Goal: Information Seeking & Learning: Learn about a topic

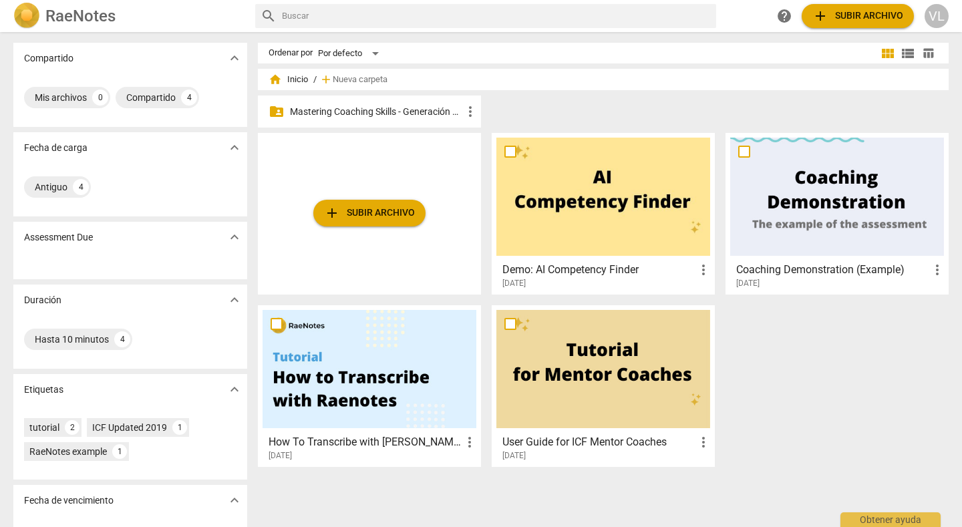
click at [375, 115] on p "Mastering Coaching Skills - Generación 32" at bounding box center [376, 112] width 172 height 14
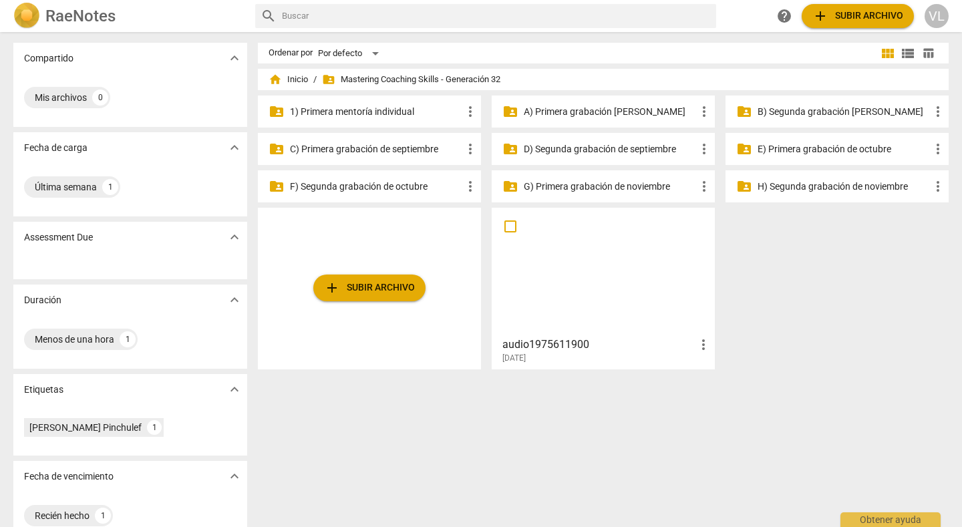
click at [402, 147] on p "C) Primera grabación de septiembre" at bounding box center [376, 149] width 172 height 14
click at [600, 150] on p "D) Segunda grabación de septiembre" at bounding box center [610, 149] width 172 height 14
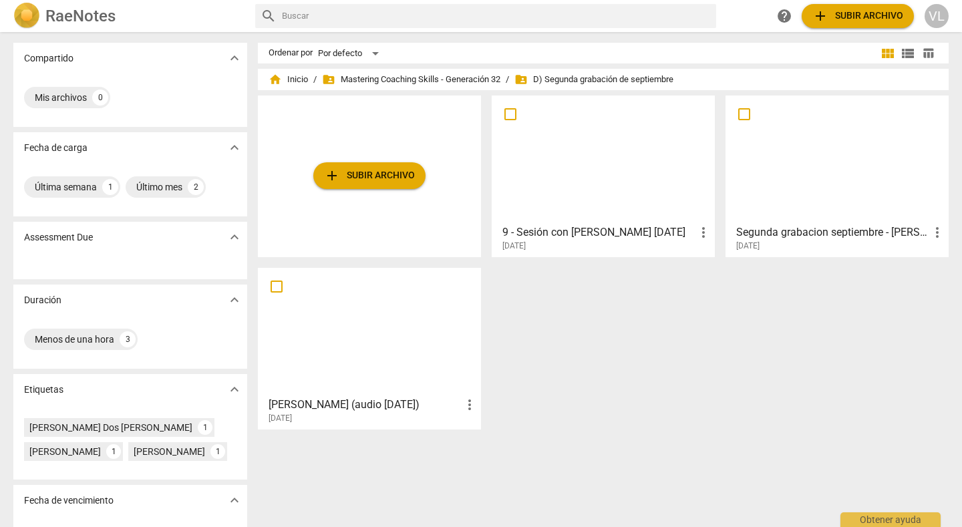
click at [790, 156] on div at bounding box center [838, 159] width 214 height 118
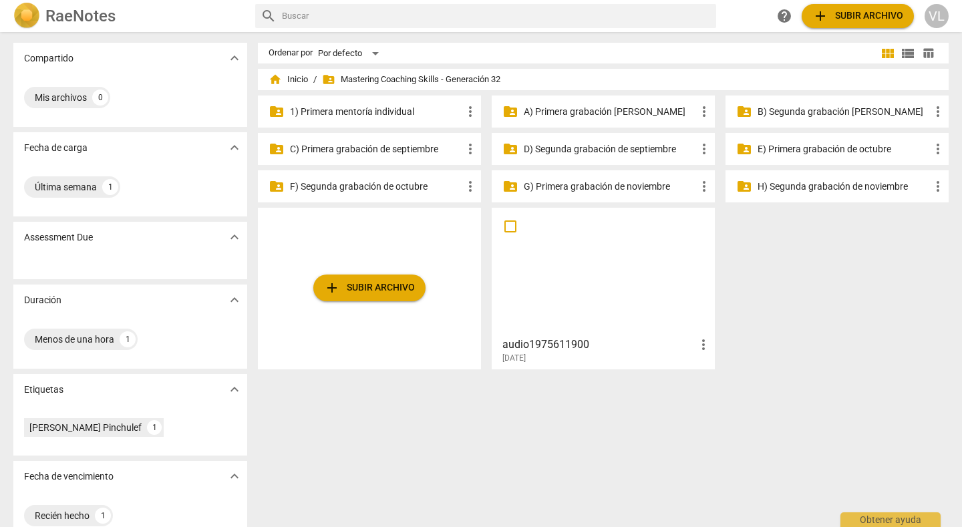
click at [535, 146] on p "D) Segunda grabación de septiembre" at bounding box center [610, 149] width 172 height 14
click at [364, 152] on p "C) Primera grabación de septiembre" at bounding box center [376, 149] width 172 height 14
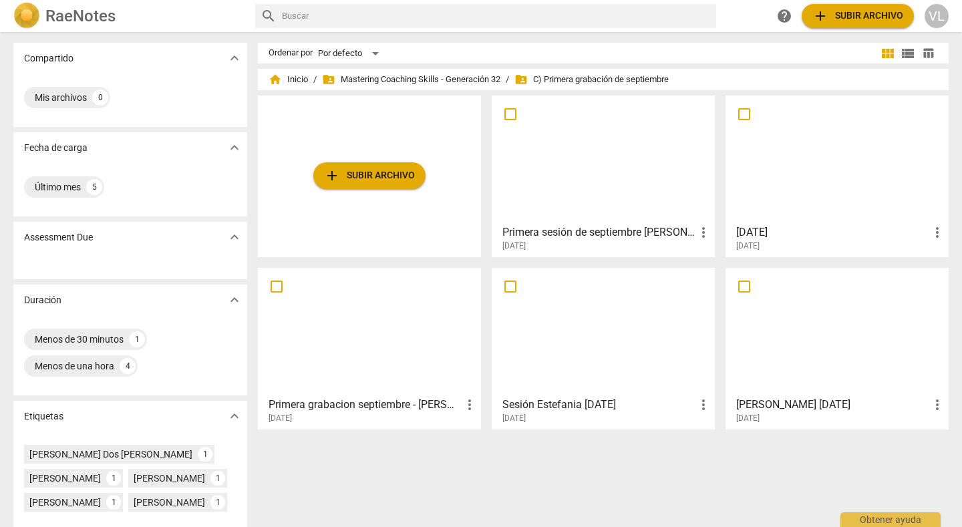
click at [615, 183] on div at bounding box center [604, 159] width 214 height 118
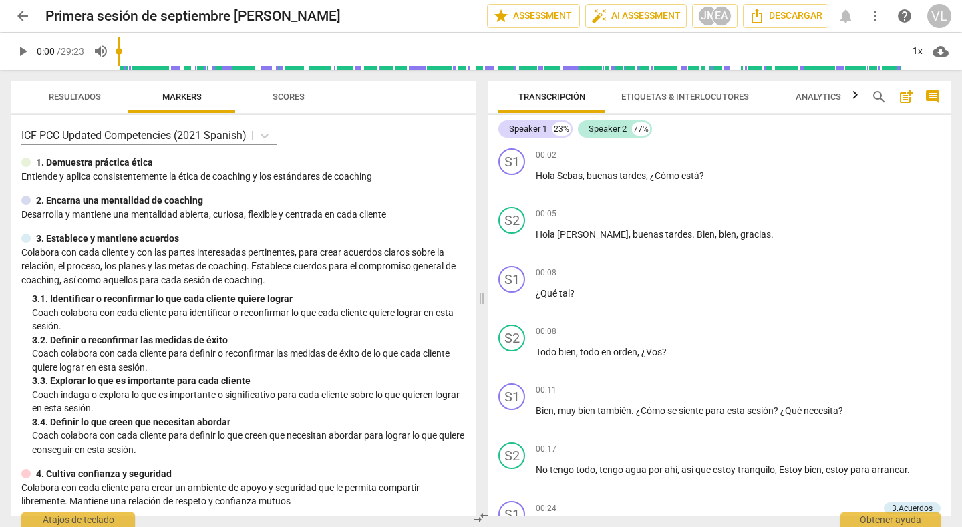
click at [22, 9] on span "arrow_back" at bounding box center [23, 16] width 16 height 16
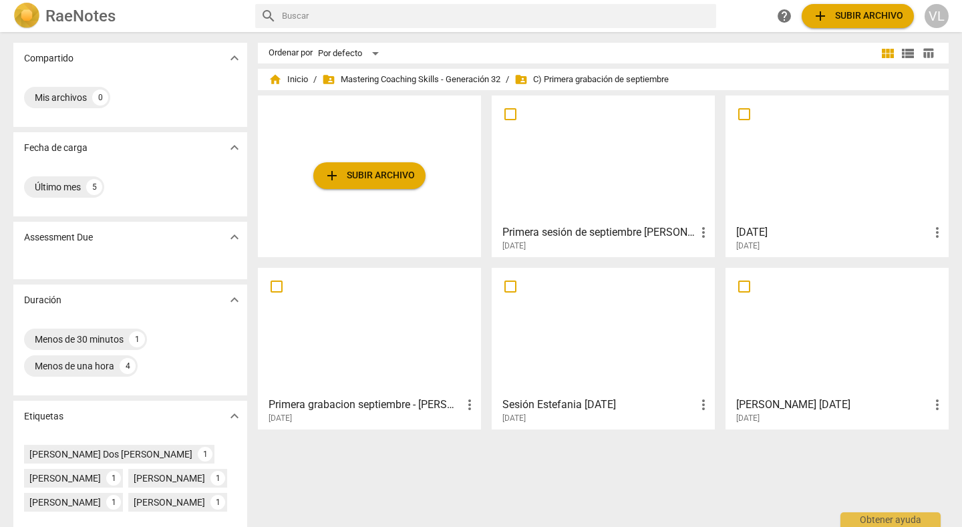
click at [748, 183] on div at bounding box center [838, 159] width 214 height 118
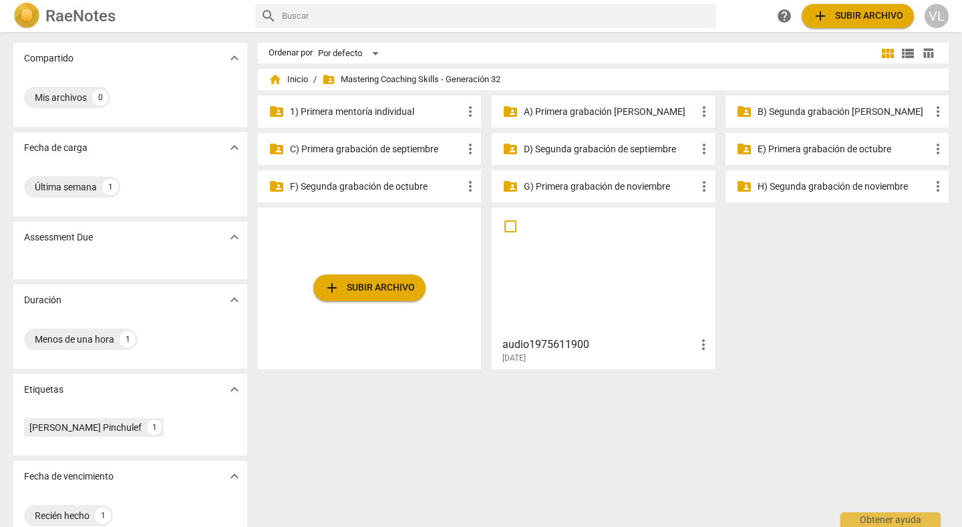
click at [585, 142] on p "D) Segunda grabación de septiembre" at bounding box center [610, 149] width 172 height 14
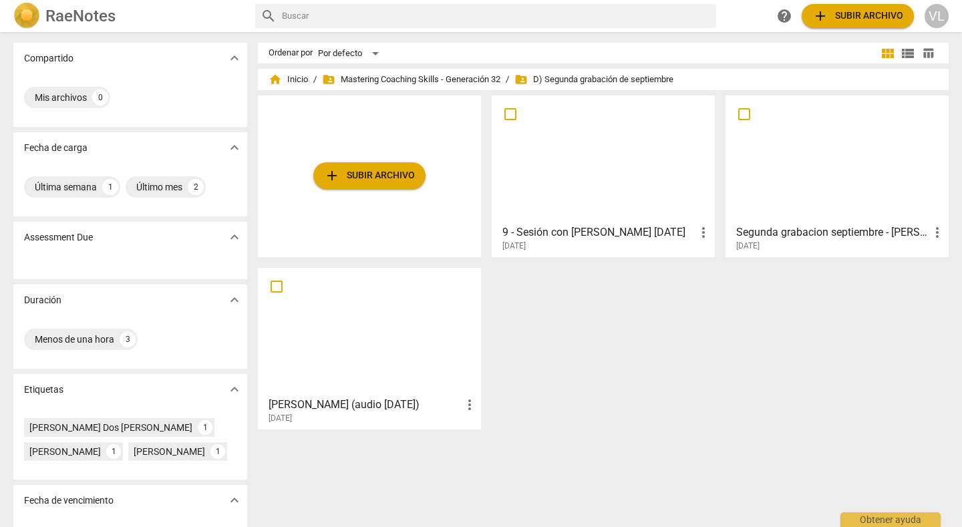
click at [348, 315] on div at bounding box center [370, 332] width 214 height 118
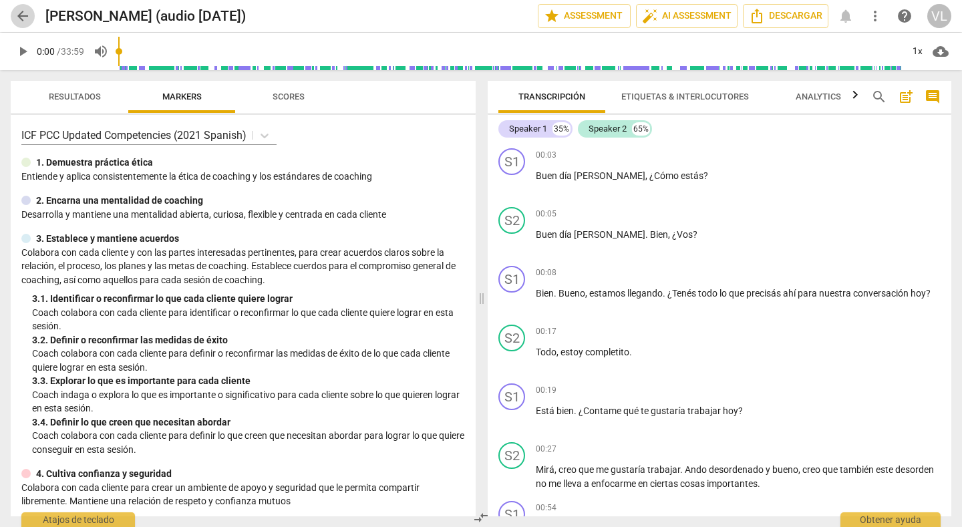
click at [24, 16] on span "arrow_back" at bounding box center [23, 16] width 16 height 16
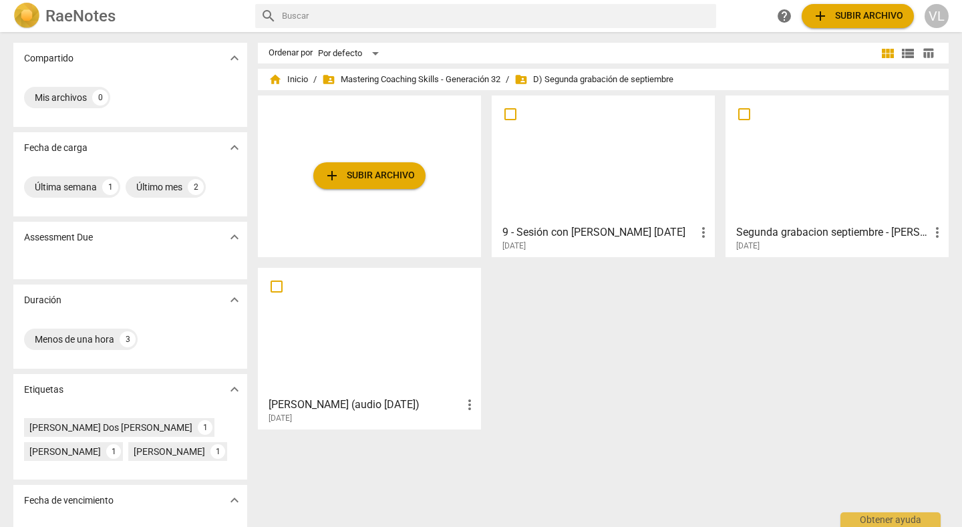
click at [577, 188] on div at bounding box center [604, 159] width 214 height 118
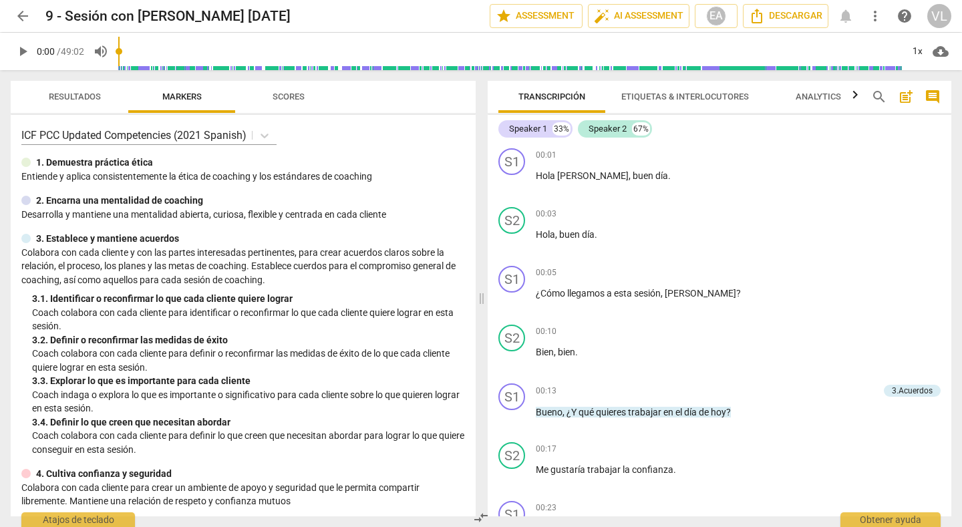
click at [21, 53] on span "play_arrow" at bounding box center [23, 51] width 16 height 16
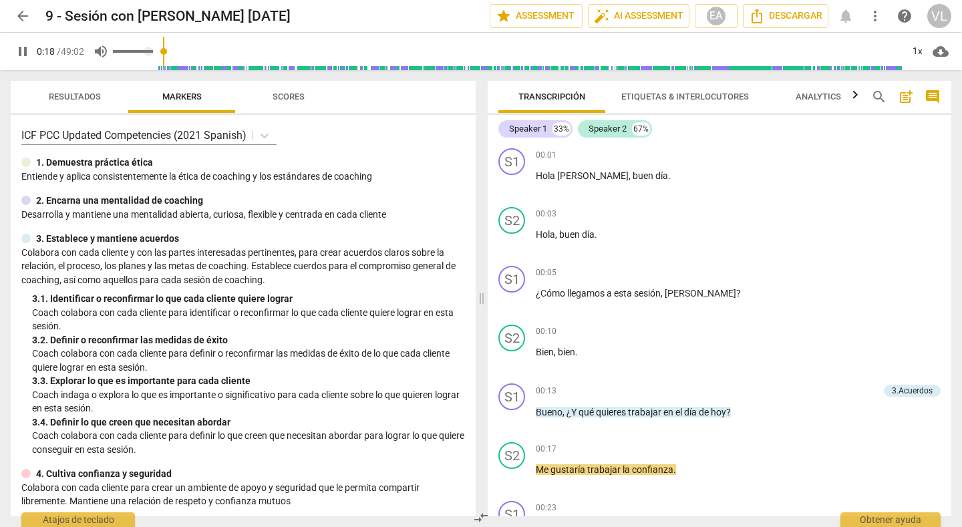
type input "19"
type input "0.98"
type input "19"
type input "1"
drag, startPoint x: 150, startPoint y: 51, endPoint x: 163, endPoint y: 47, distance: 13.8
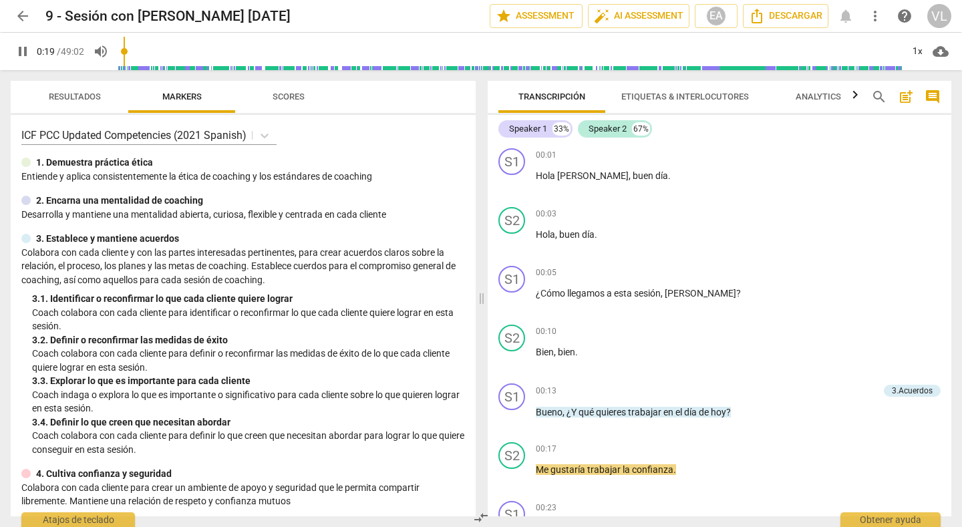
click at [113, 50] on input "range" at bounding box center [113, 51] width 0 height 3
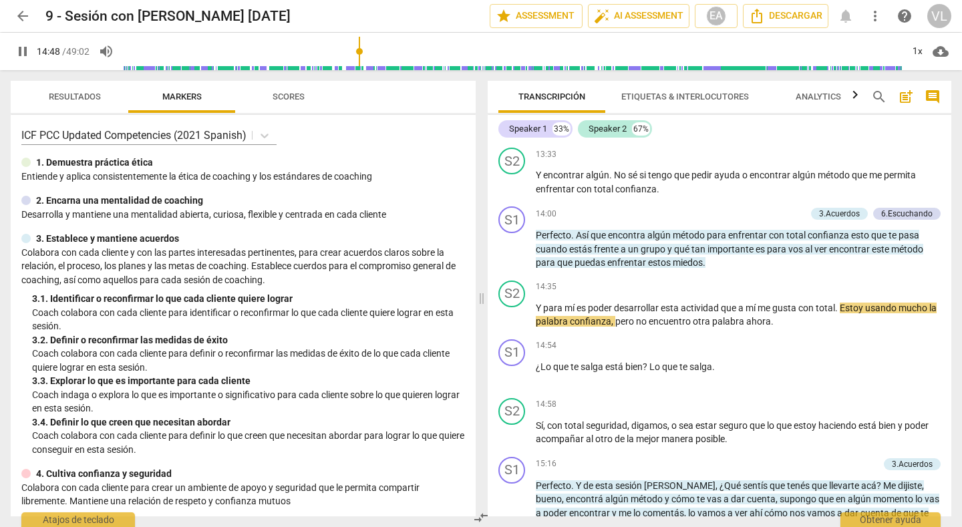
scroll to position [3700, 0]
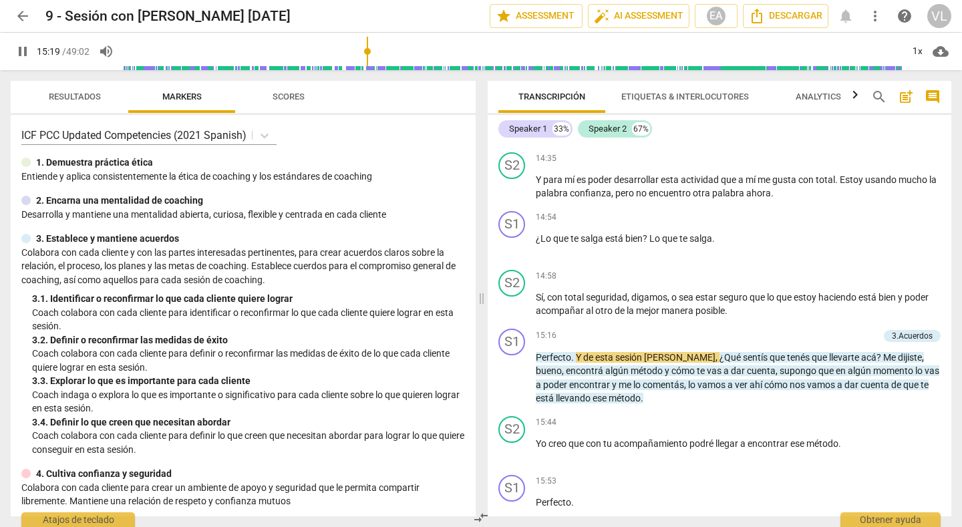
click at [23, 51] on span "pause" at bounding box center [23, 51] width 16 height 16
type input "920"
